Goal: Complete application form

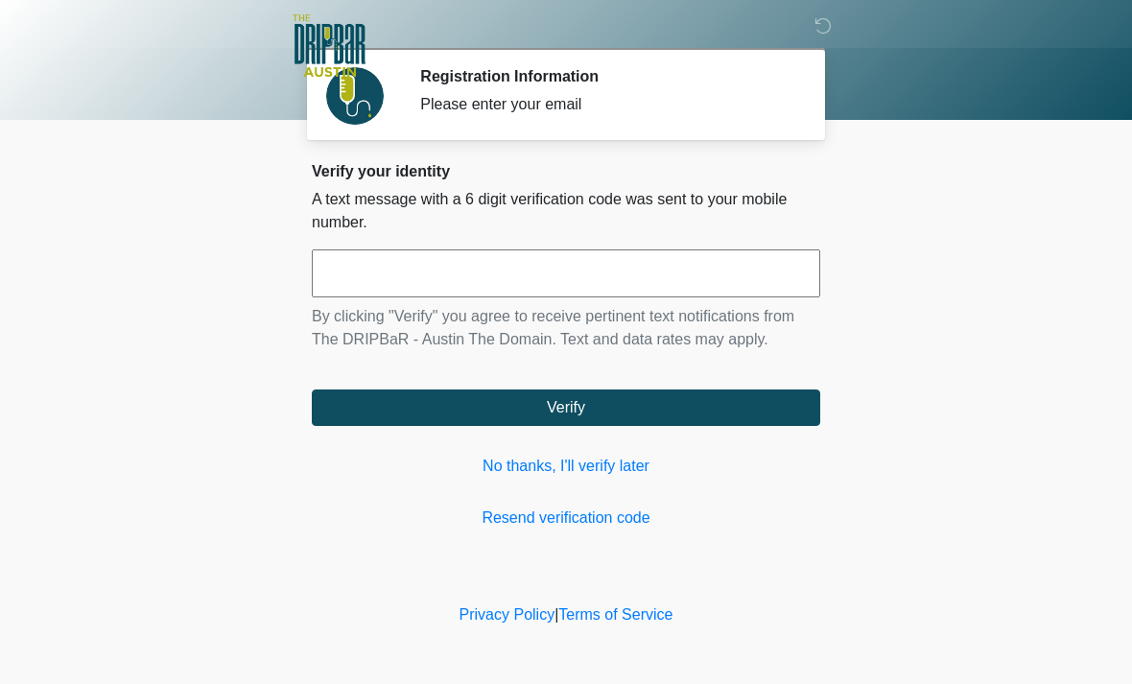
click at [766, 253] on input "text" at bounding box center [566, 273] width 508 height 48
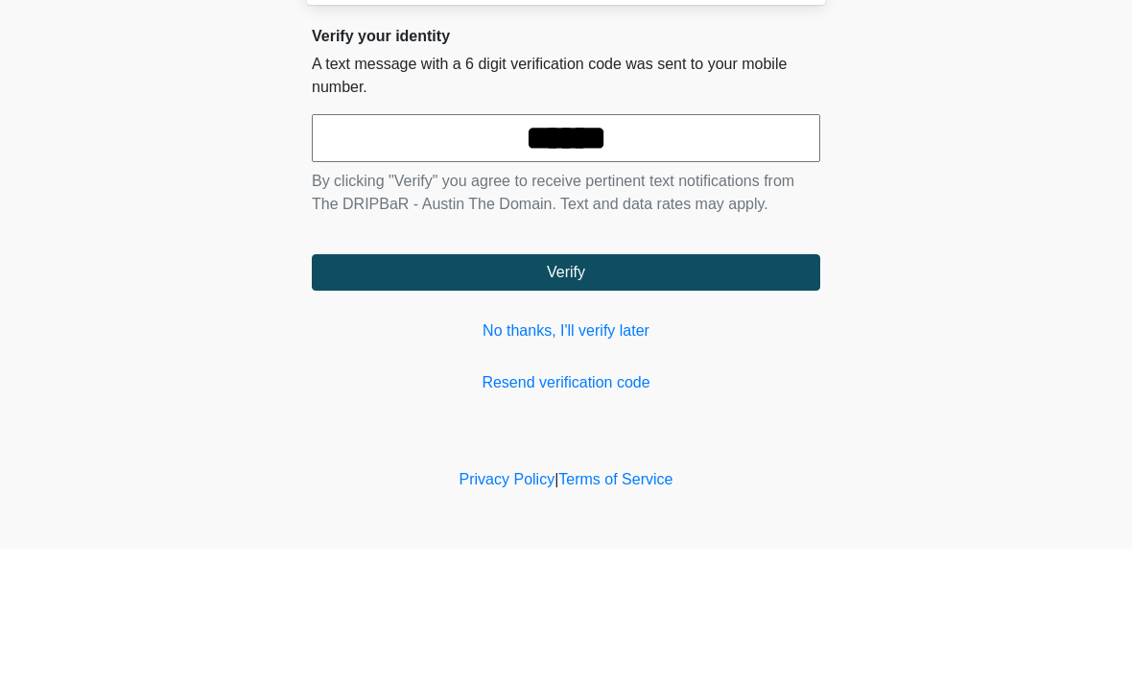
click at [633, 389] on button "Verify" at bounding box center [566, 407] width 508 height 36
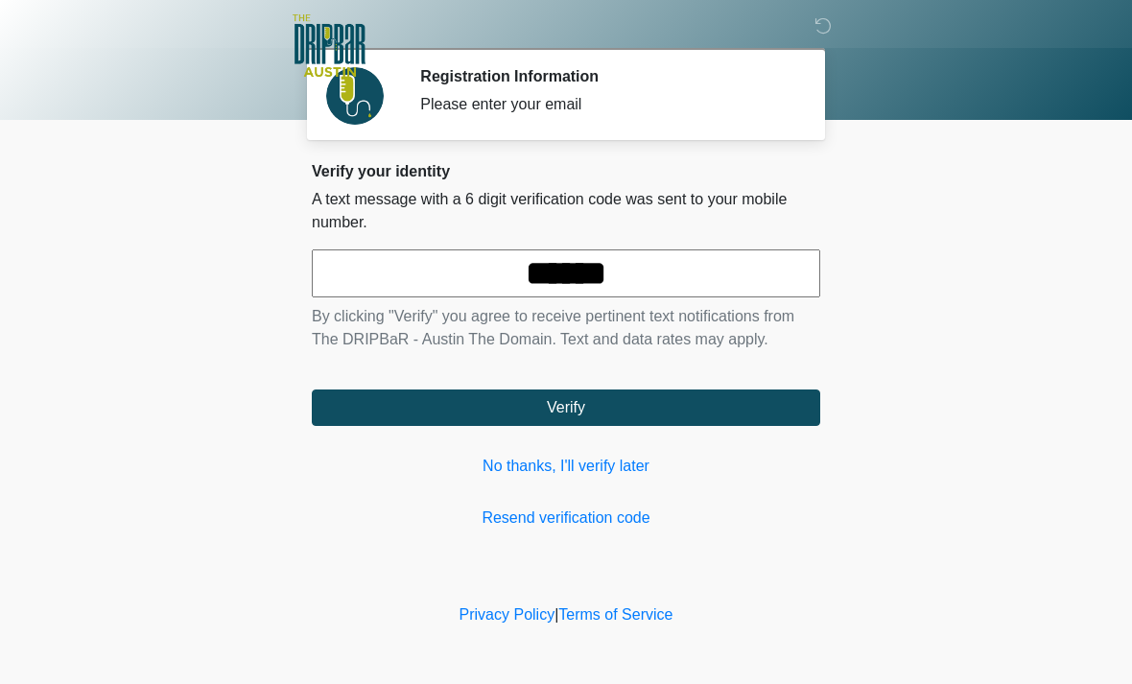
click at [661, 270] on input "******" at bounding box center [566, 273] width 508 height 48
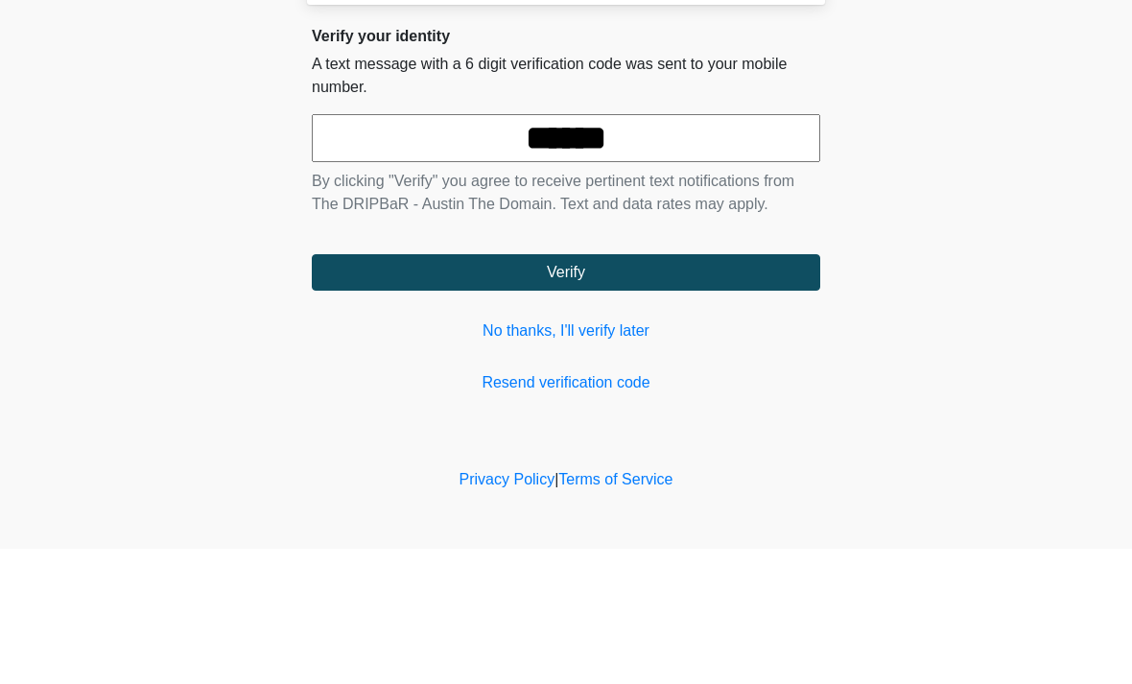
type input "******"
click at [719, 389] on button "Verify" at bounding box center [566, 407] width 508 height 36
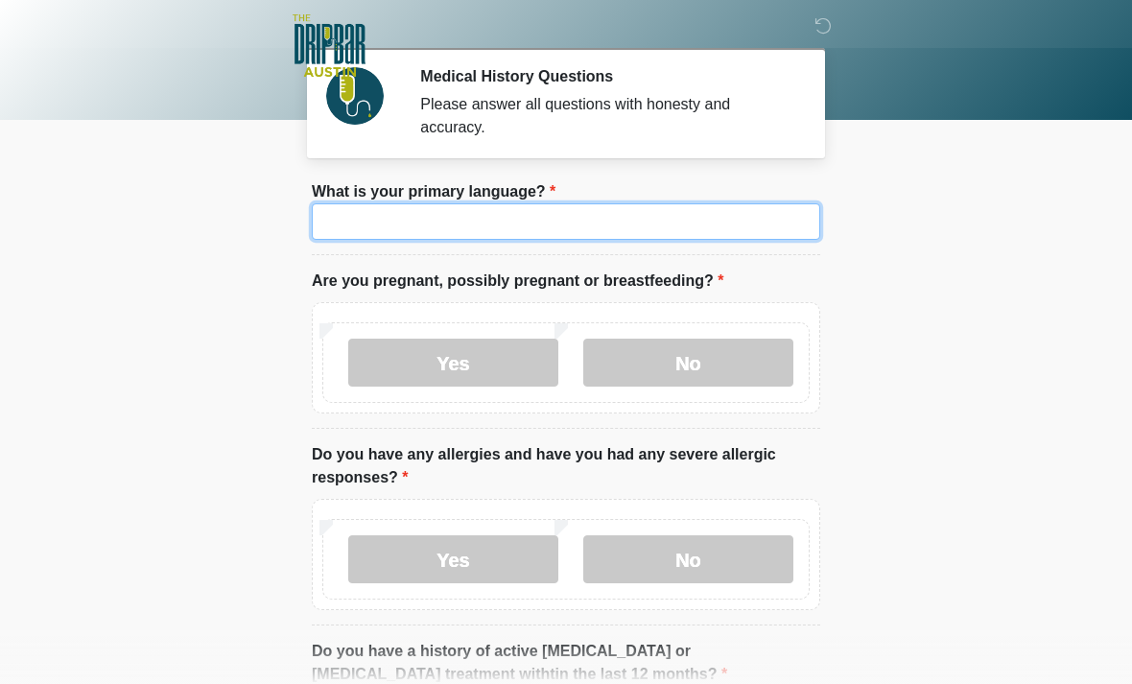
click at [785, 224] on input "What is your primary language?" at bounding box center [566, 221] width 508 height 36
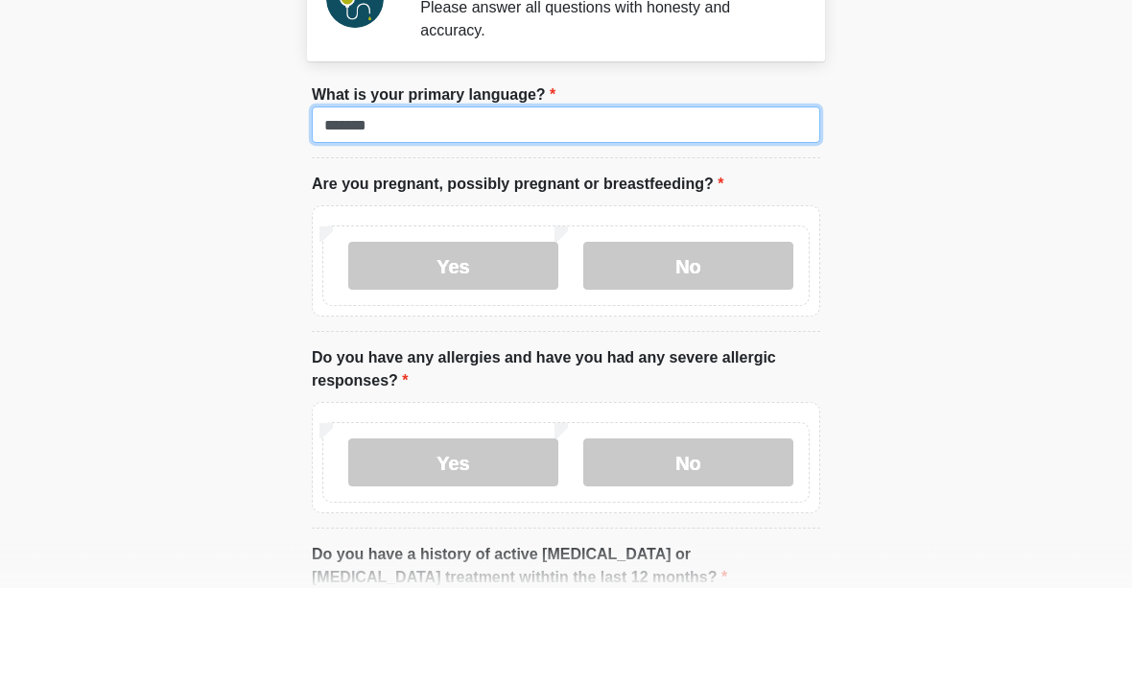
type input "*******"
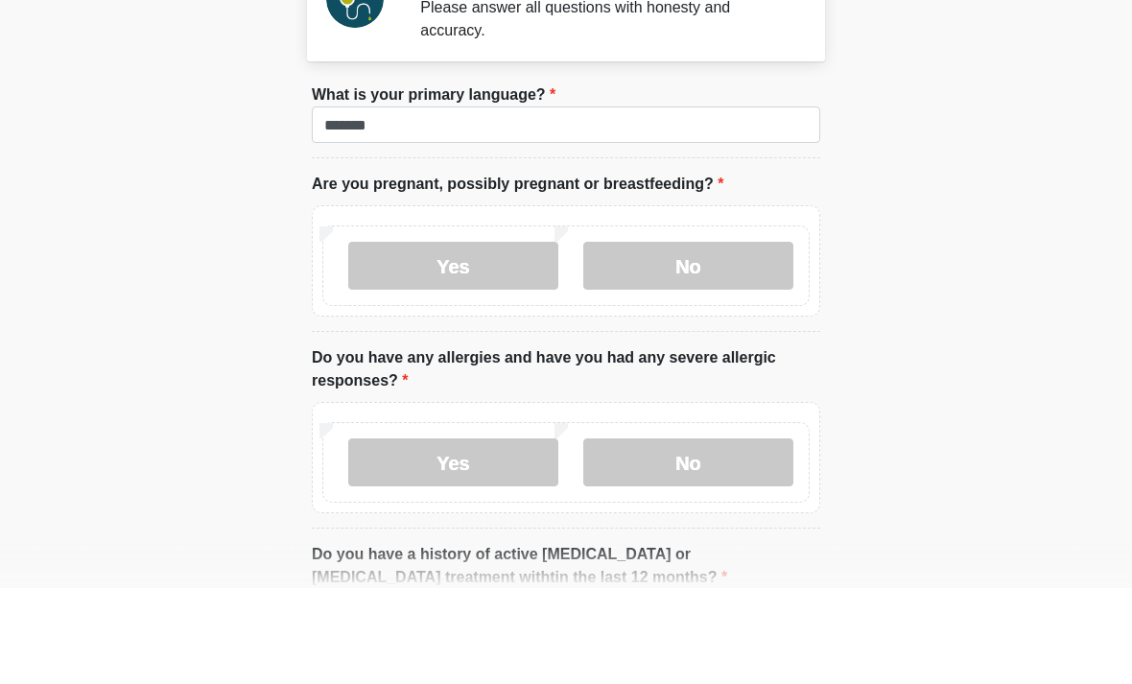
click at [768, 339] on label "No" at bounding box center [688, 363] width 210 height 48
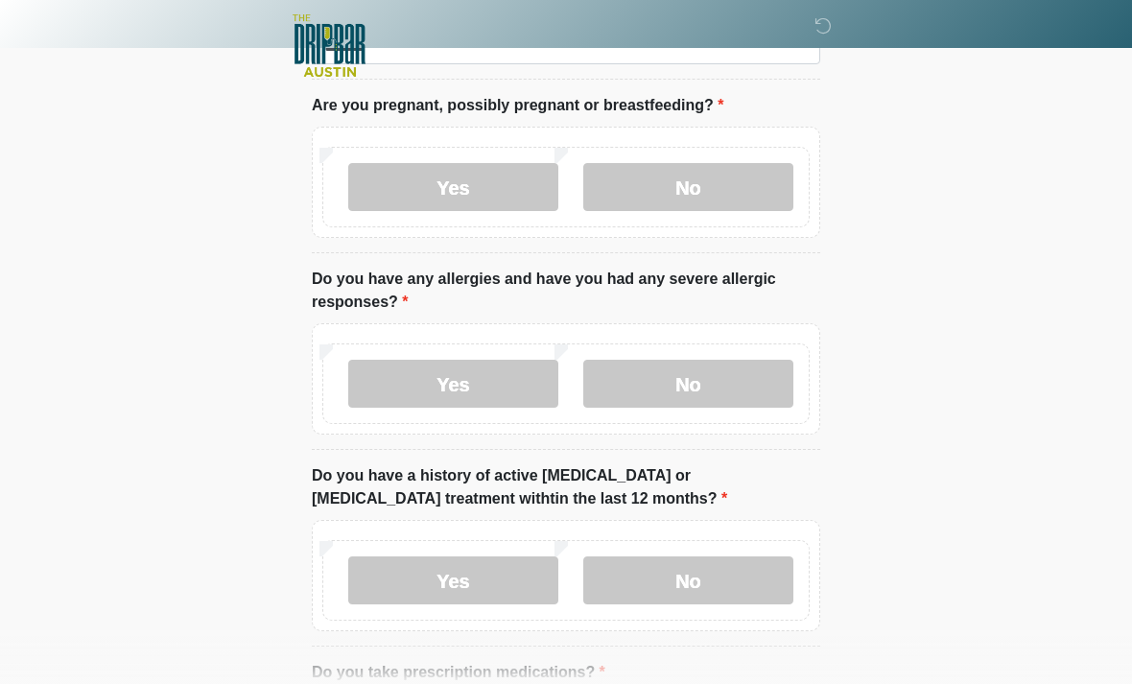
scroll to position [177, 0]
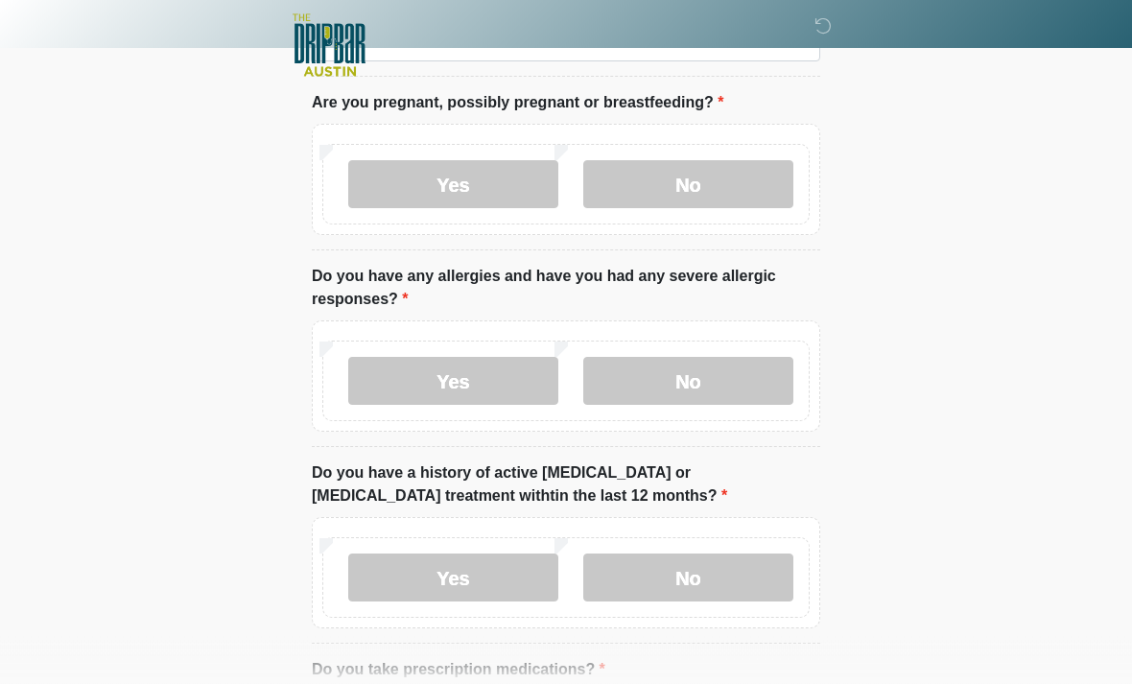
click at [752, 372] on label "No" at bounding box center [688, 382] width 210 height 48
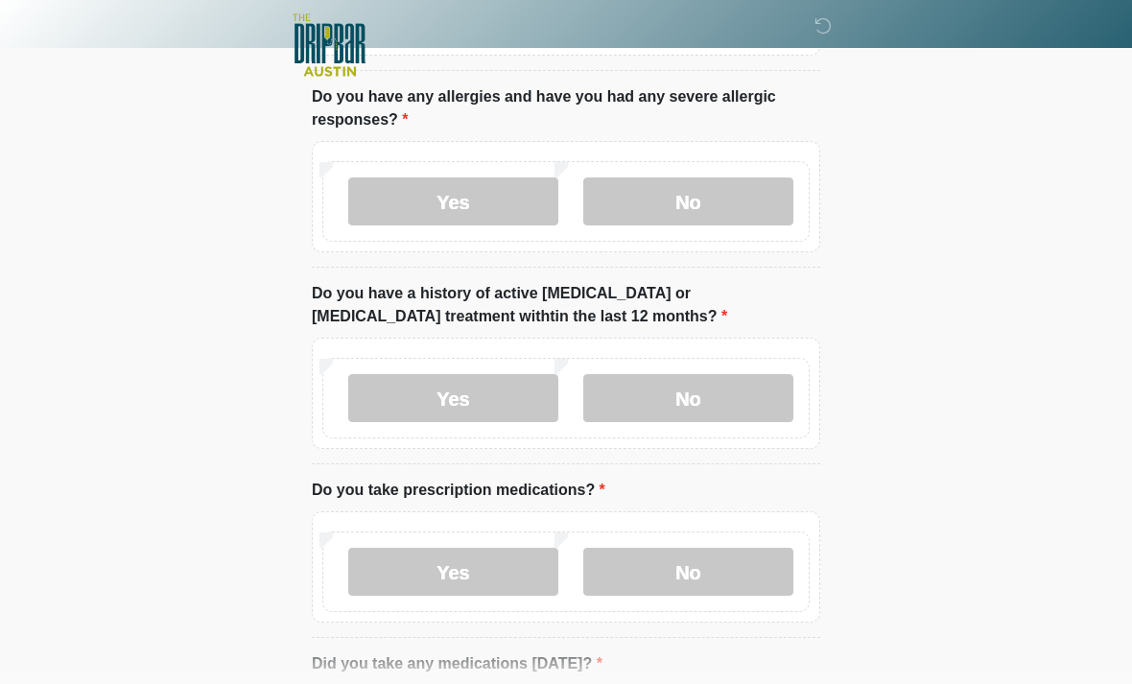
click at [768, 409] on label "No" at bounding box center [688, 399] width 210 height 48
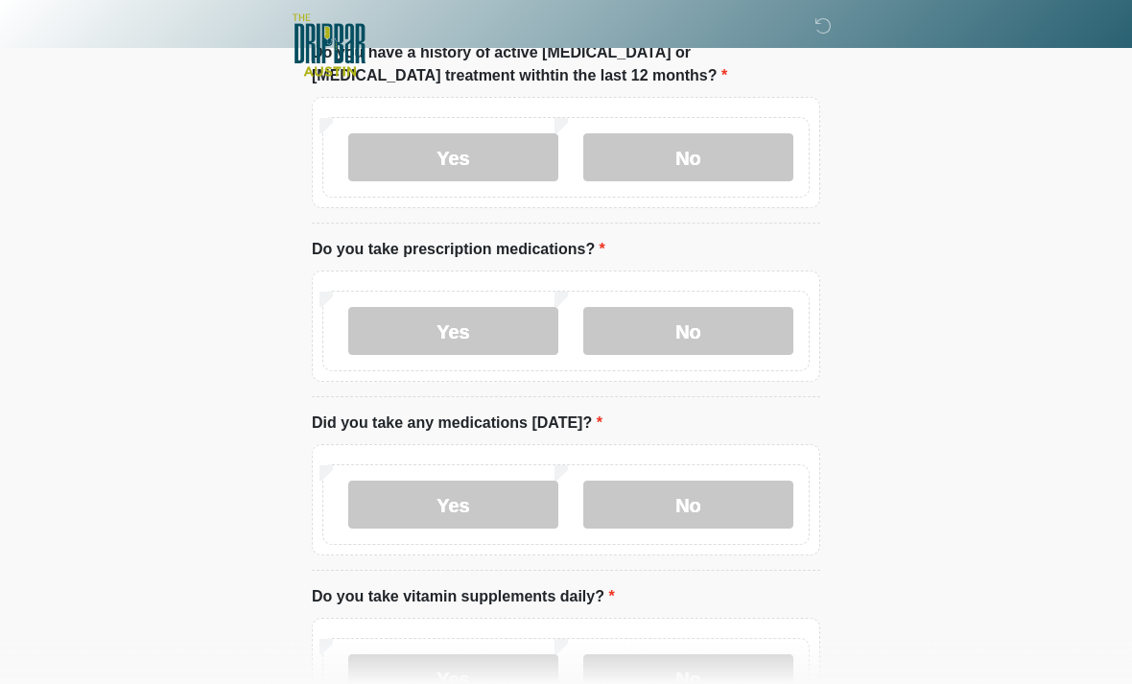
click at [748, 345] on label "No" at bounding box center [688, 332] width 210 height 48
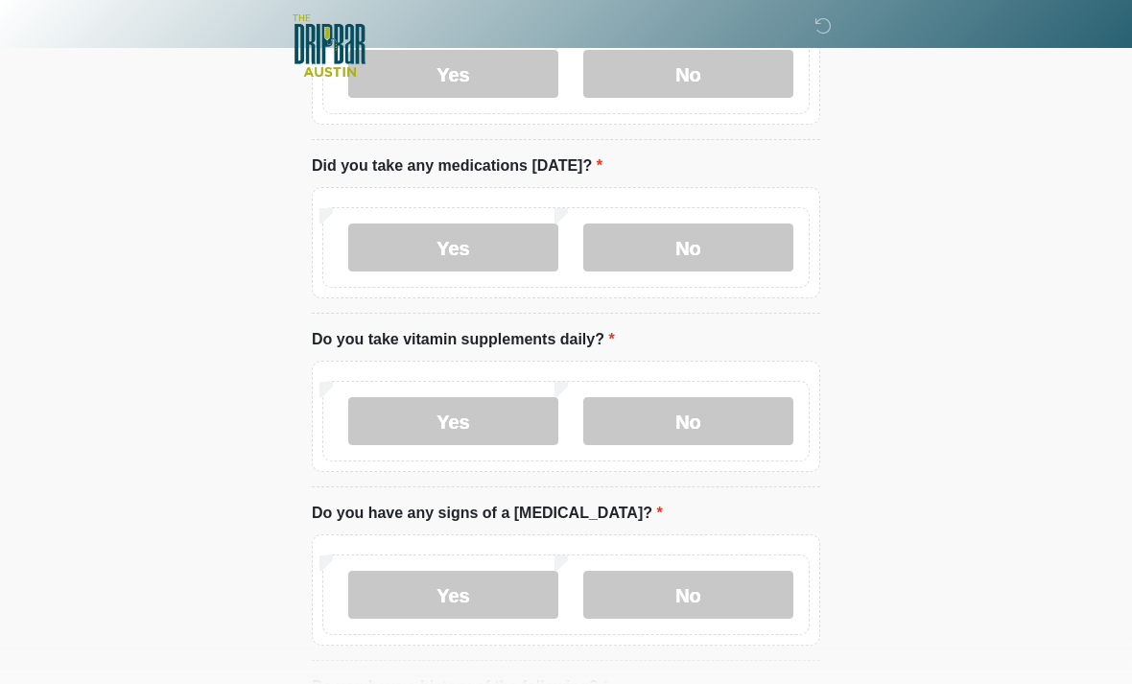
click at [738, 252] on label "No" at bounding box center [688, 248] width 210 height 48
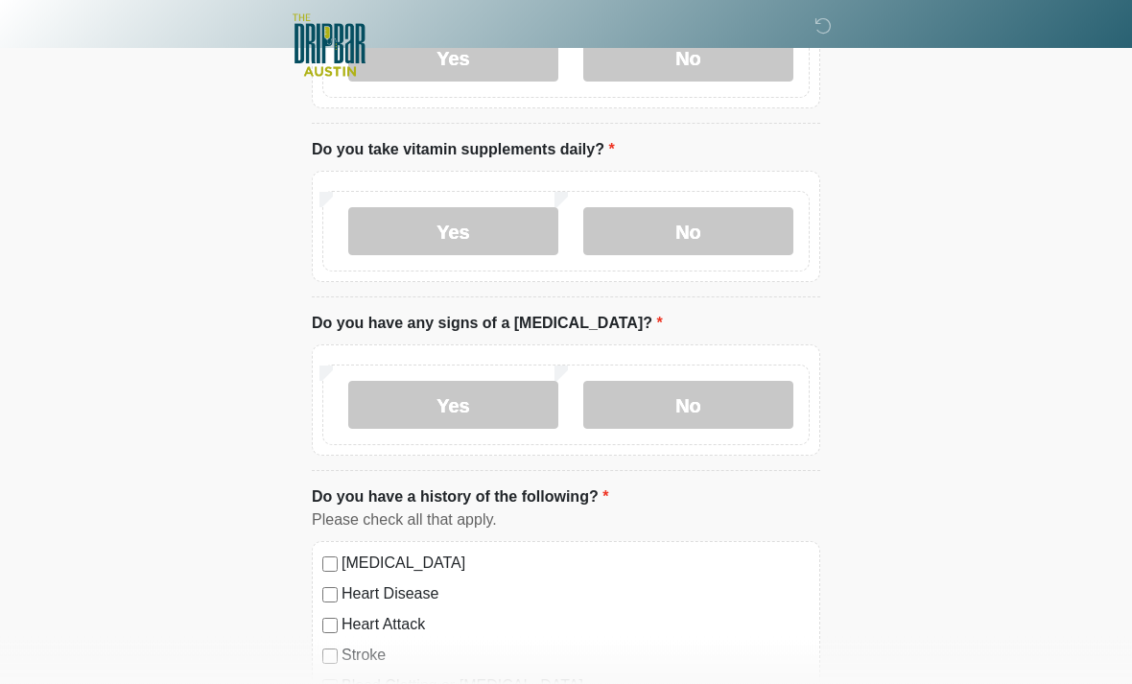
scroll to position [1046, 0]
click at [739, 251] on label "No" at bounding box center [688, 231] width 210 height 48
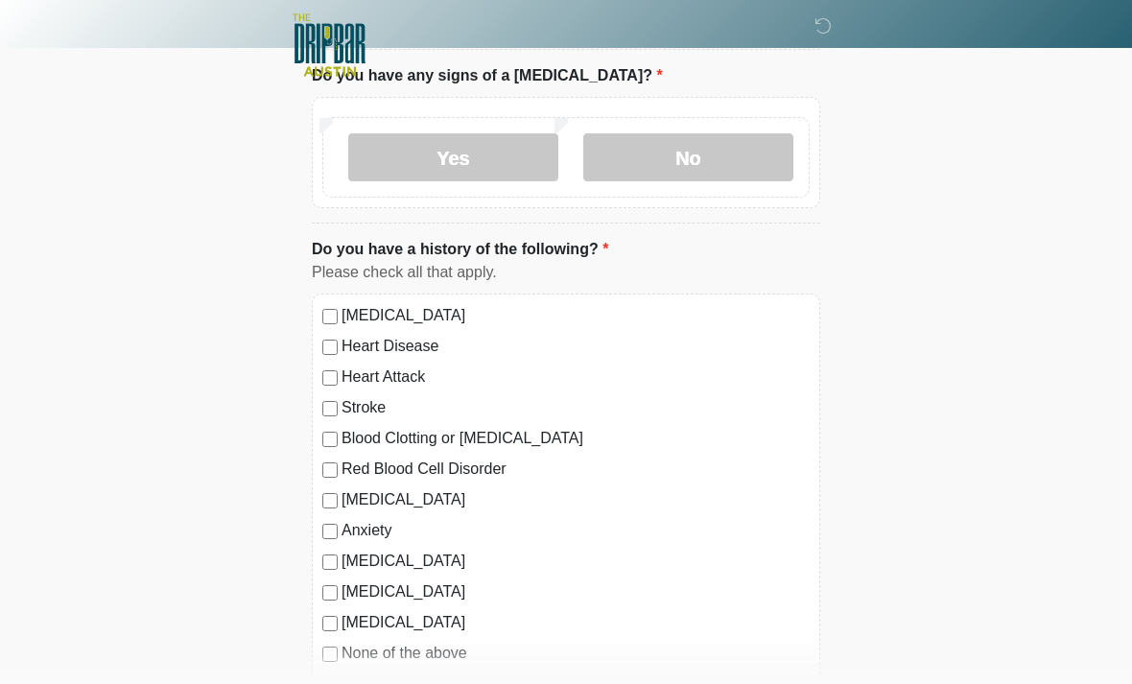
click at [770, 159] on label "No" at bounding box center [688, 158] width 210 height 48
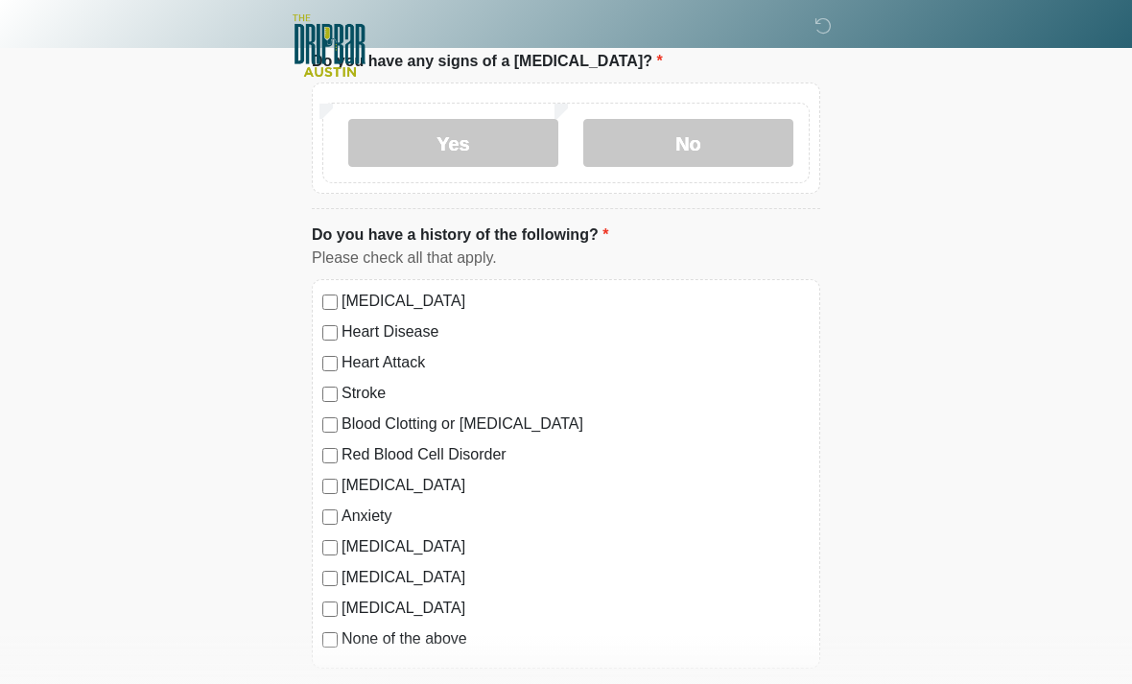
scroll to position [1345, 0]
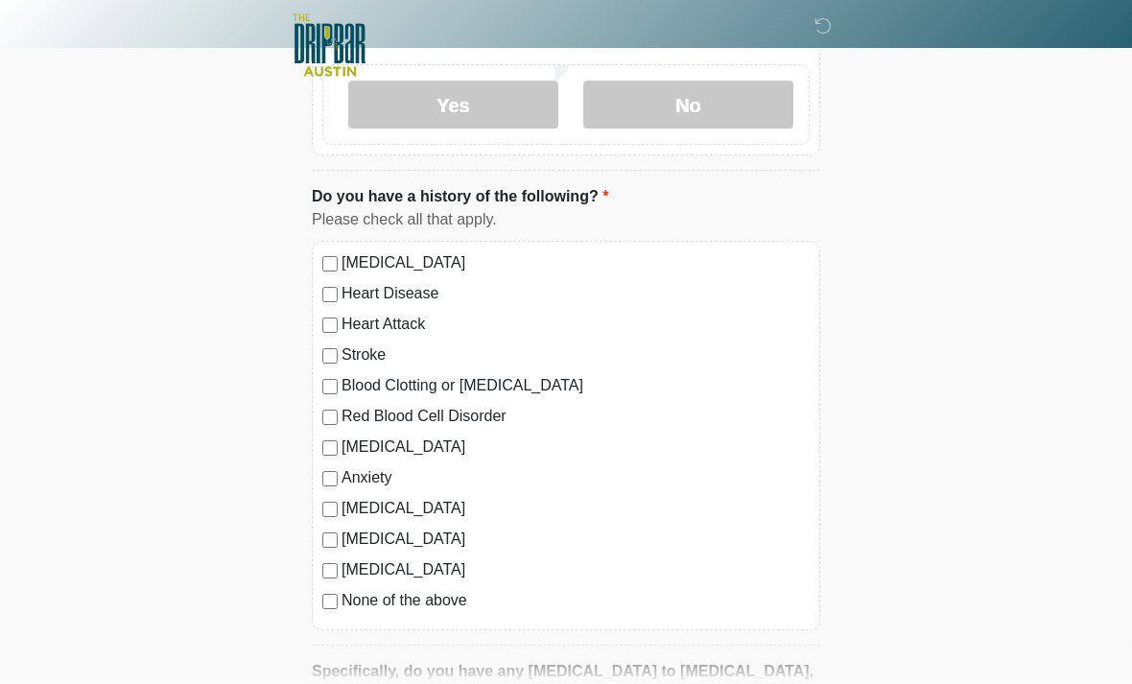
click at [350, 480] on label "Anxiety" at bounding box center [576, 478] width 468 height 23
click at [345, 436] on label "[MEDICAL_DATA]" at bounding box center [576, 447] width 468 height 23
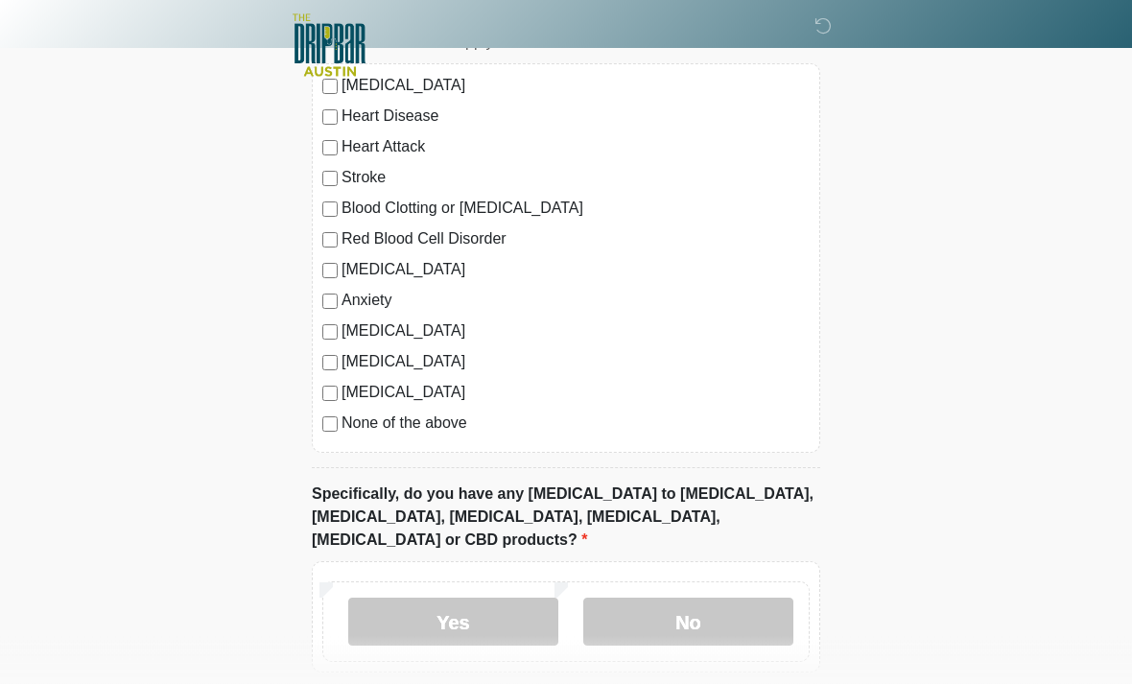
scroll to position [1593, 0]
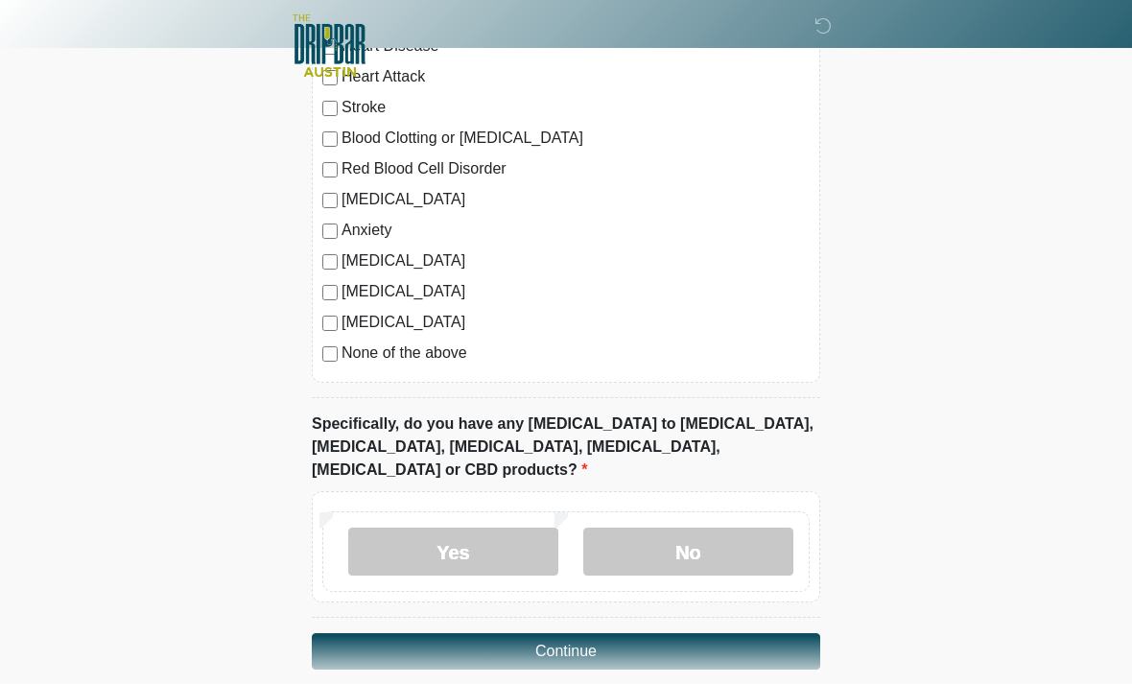
click at [761, 530] on label "No" at bounding box center [688, 552] width 210 height 48
click at [738, 633] on button "Continue" at bounding box center [566, 651] width 508 height 36
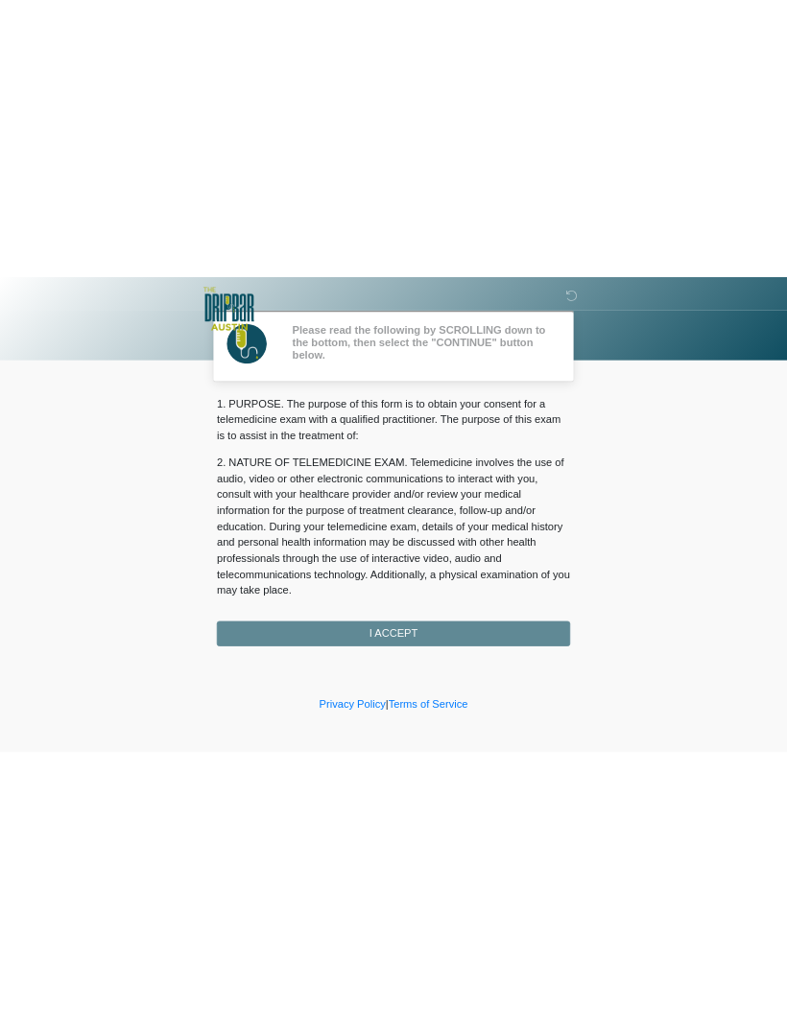
scroll to position [0, 0]
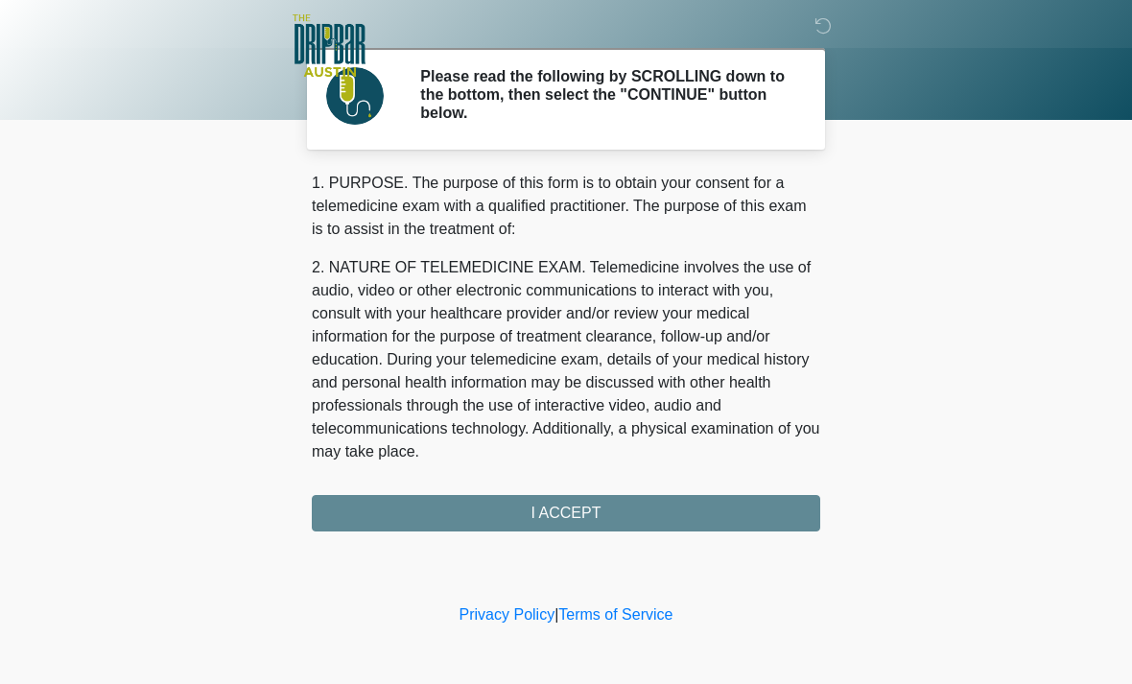
click at [726, 509] on div "1. PURPOSE. The purpose of this form is to obtain your consent for a telemedici…" at bounding box center [566, 352] width 508 height 360
click at [742, 521] on div "1. PURPOSE. The purpose of this form is to obtain your consent for a telemedici…" at bounding box center [566, 352] width 508 height 360
click at [743, 511] on div "1. PURPOSE. The purpose of this form is to obtain your consent for a telemedici…" at bounding box center [566, 352] width 508 height 360
click at [762, 503] on div "1. PURPOSE. The purpose of this form is to obtain your consent for a telemedici…" at bounding box center [566, 352] width 508 height 360
click at [573, 526] on div "1. PURPOSE. The purpose of this form is to obtain your consent for a telemedici…" at bounding box center [566, 352] width 508 height 360
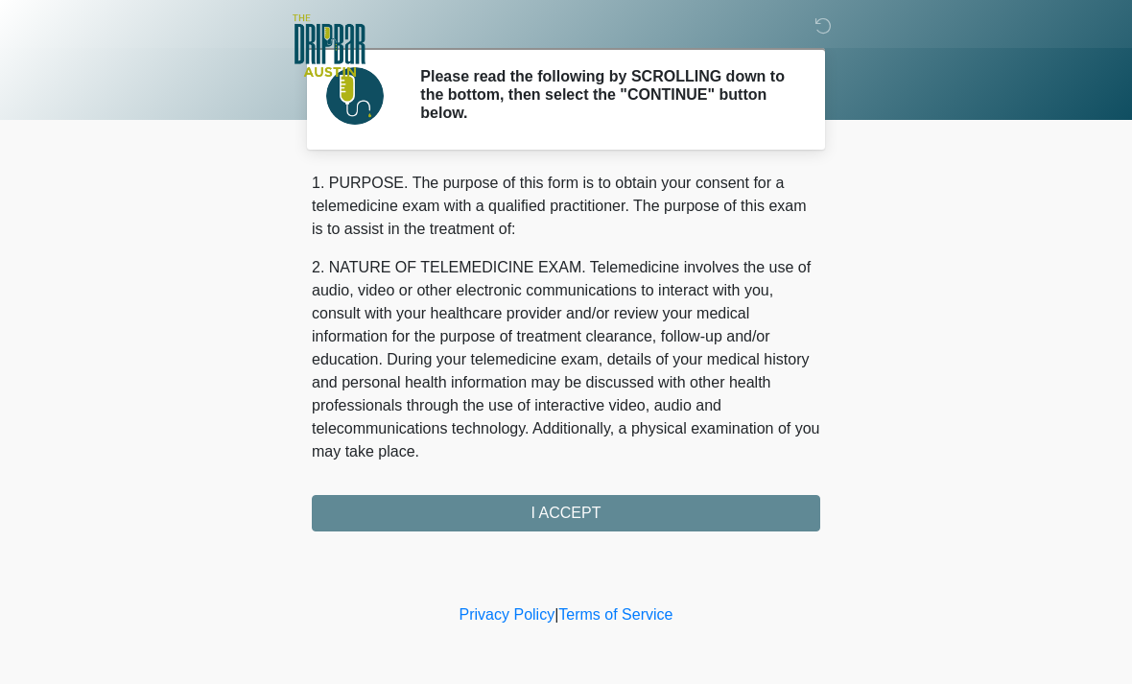
click at [587, 515] on div "1. PURPOSE. The purpose of this form is to obtain your consent for a telemedici…" at bounding box center [566, 352] width 508 height 360
click at [582, 509] on div "1. PURPOSE. The purpose of this form is to obtain your consent for a telemedici…" at bounding box center [566, 352] width 508 height 360
click at [597, 514] on div "1. PURPOSE. The purpose of this form is to obtain your consent for a telemedici…" at bounding box center [566, 352] width 508 height 360
click at [596, 514] on div "1. PURPOSE. The purpose of this form is to obtain your consent for a telemedici…" at bounding box center [566, 352] width 508 height 360
click at [574, 518] on div "1. PURPOSE. The purpose of this form is to obtain your consent for a telemedici…" at bounding box center [566, 352] width 508 height 360
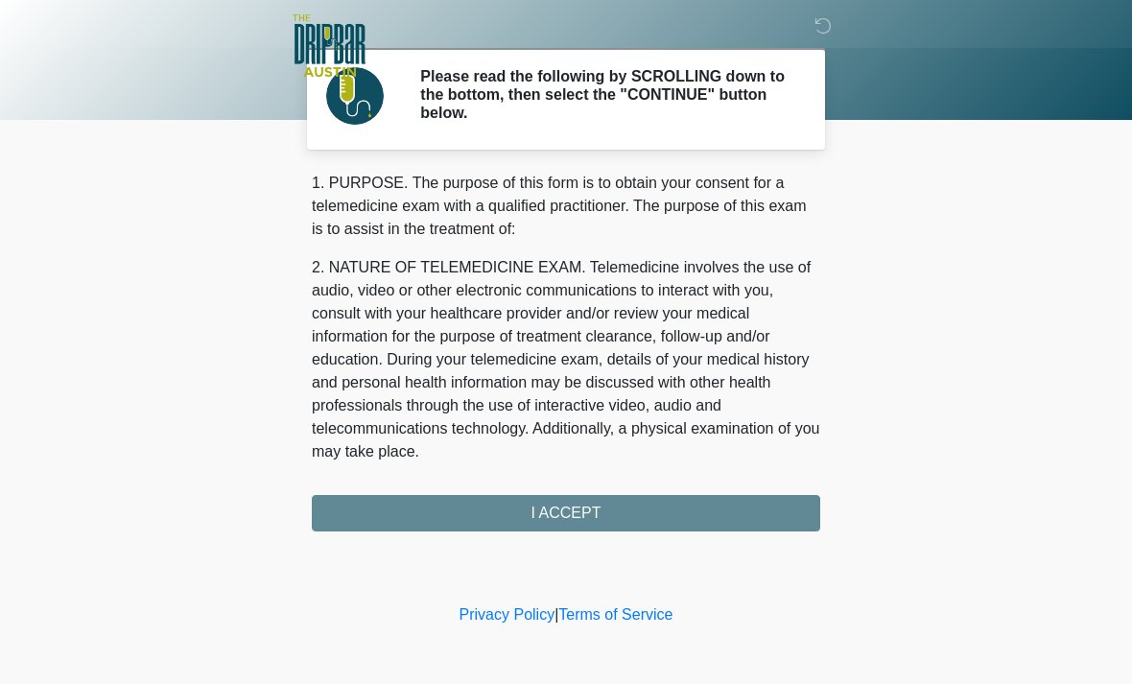
click at [590, 500] on div "1. PURPOSE. The purpose of this form is to obtain your consent for a telemedici…" at bounding box center [566, 352] width 508 height 360
click at [945, 373] on body "‎ ‎ ‎ ‎ Please read the following by SCROLLING down to the bottom, then select …" at bounding box center [566, 342] width 1132 height 684
click at [375, 516] on div "1. PURPOSE. The purpose of this form is to obtain your consent for a telemedici…" at bounding box center [566, 352] width 508 height 360
click at [388, 508] on div "1. PURPOSE. The purpose of this form is to obtain your consent for a telemedici…" at bounding box center [566, 352] width 508 height 360
click at [434, 525] on div "1. PURPOSE. The purpose of this form is to obtain your consent for a telemedici…" at bounding box center [566, 352] width 508 height 360
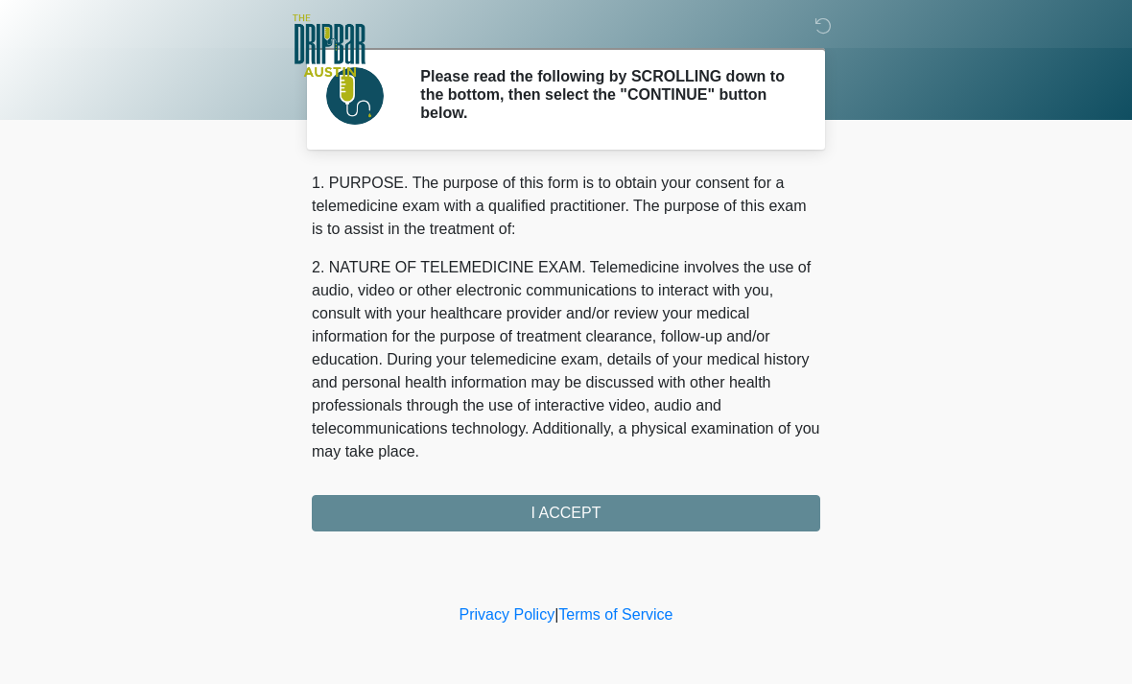
click at [501, 509] on div "1. PURPOSE. The purpose of this form is to obtain your consent for a telemedici…" at bounding box center [566, 352] width 508 height 360
click at [770, 526] on div "1. PURPOSE. The purpose of this form is to obtain your consent for a telemedici…" at bounding box center [566, 352] width 508 height 360
click at [765, 508] on div "1. PURPOSE. The purpose of this form is to obtain your consent for a telemedici…" at bounding box center [566, 352] width 508 height 360
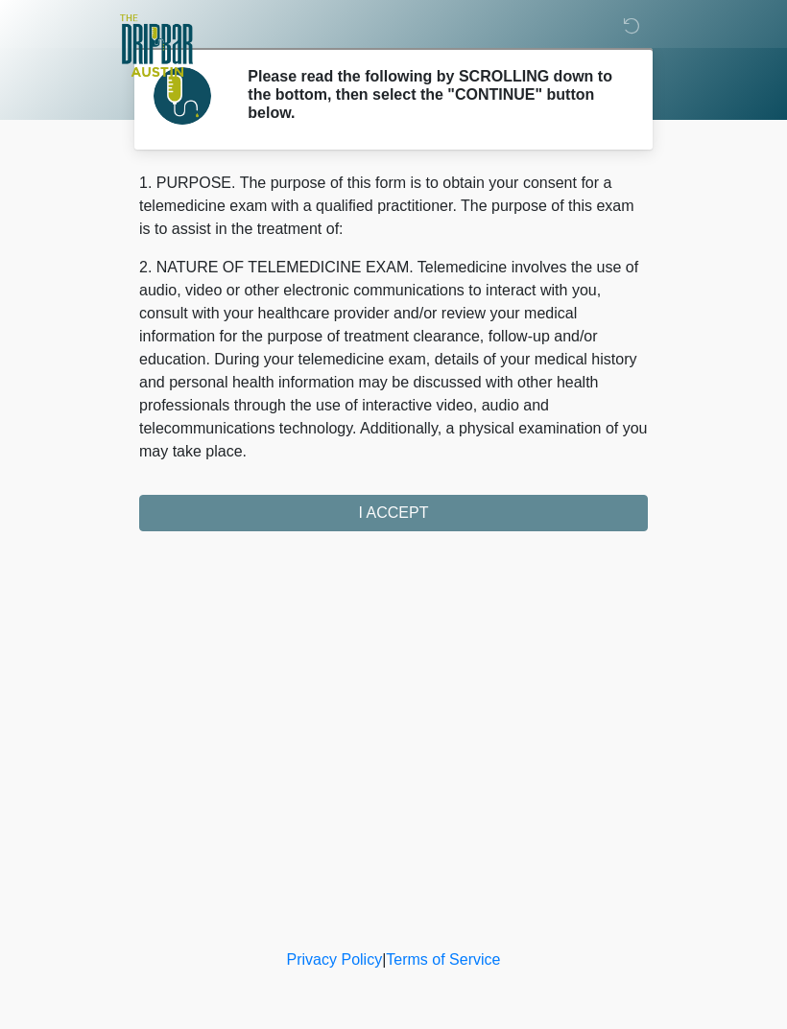
click at [512, 506] on div "1. PURPOSE. The purpose of this form is to obtain your consent for a telemedici…" at bounding box center [393, 352] width 508 height 360
click at [575, 514] on div "1. PURPOSE. The purpose of this form is to obtain your consent for a telemedici…" at bounding box center [393, 352] width 508 height 360
click at [562, 517] on div "1. PURPOSE. The purpose of this form is to obtain your consent for a telemedici…" at bounding box center [393, 352] width 508 height 360
click at [208, 529] on div "1. PURPOSE. The purpose of this form is to obtain your consent for a telemedici…" at bounding box center [393, 352] width 508 height 360
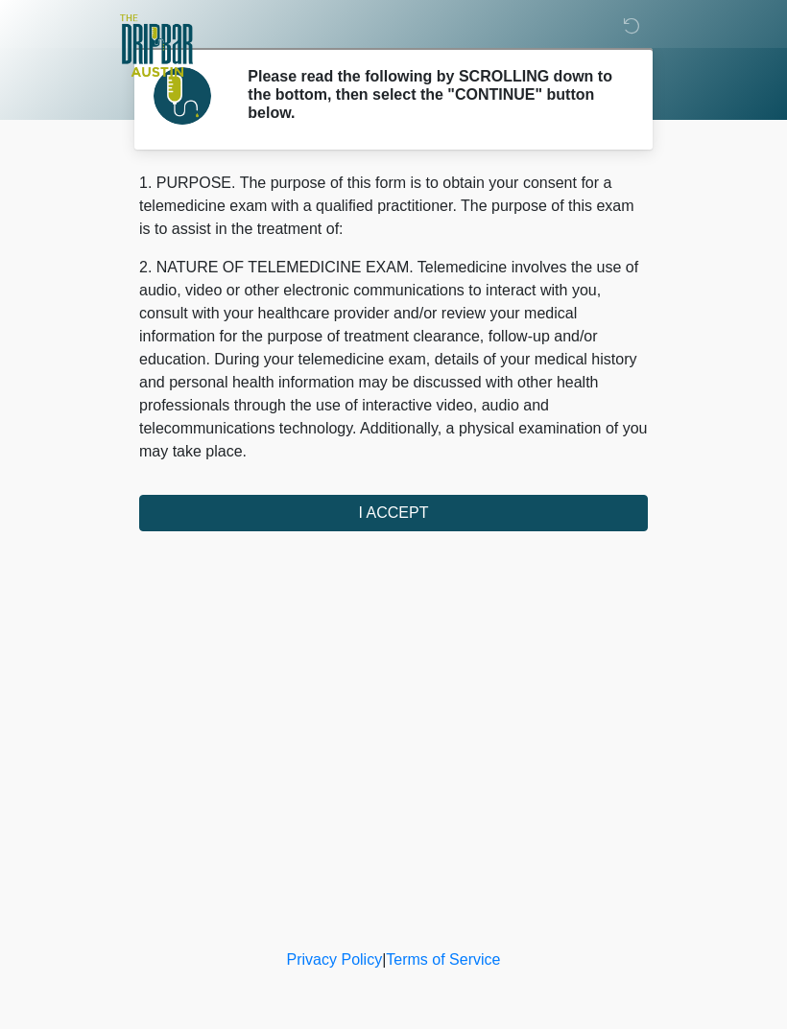
click at [342, 495] on button "I ACCEPT" at bounding box center [393, 513] width 508 height 36
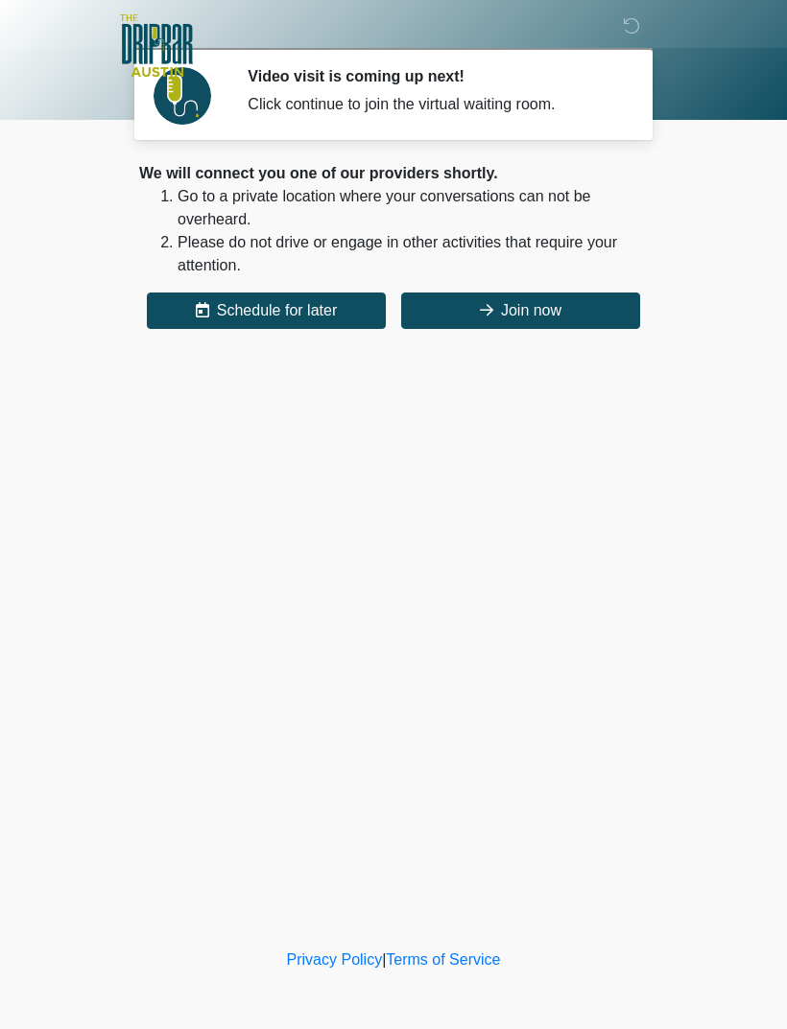
click at [603, 306] on button "Join now" at bounding box center [520, 311] width 239 height 36
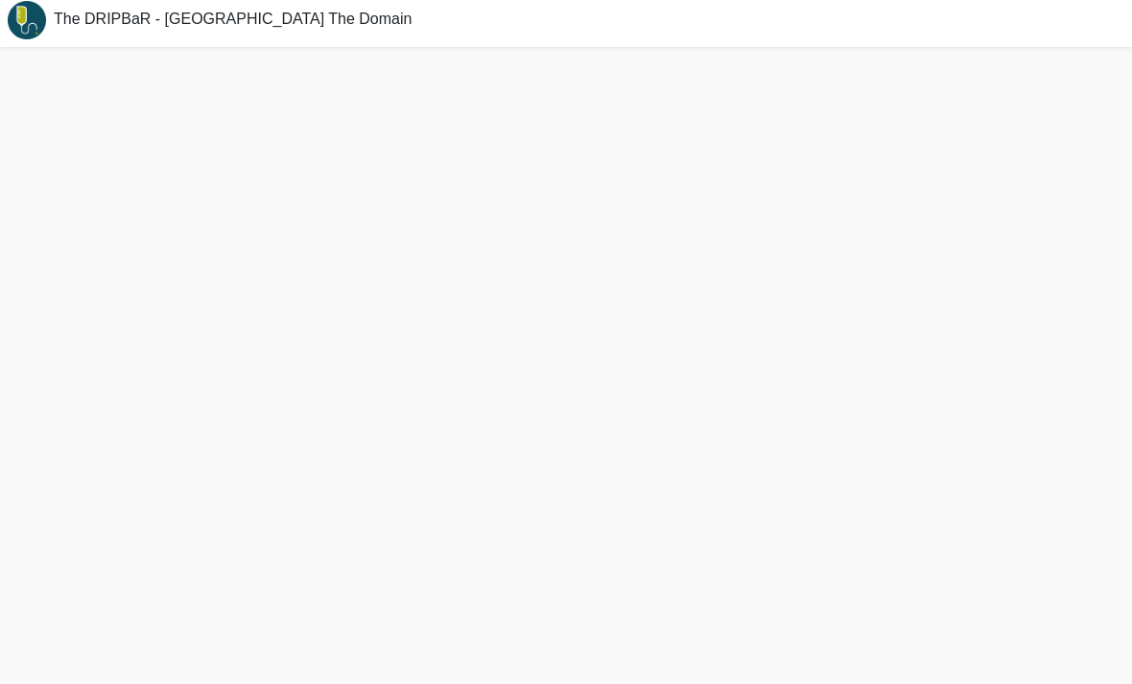
scroll to position [45, 0]
